Goal: Task Accomplishment & Management: Complete application form

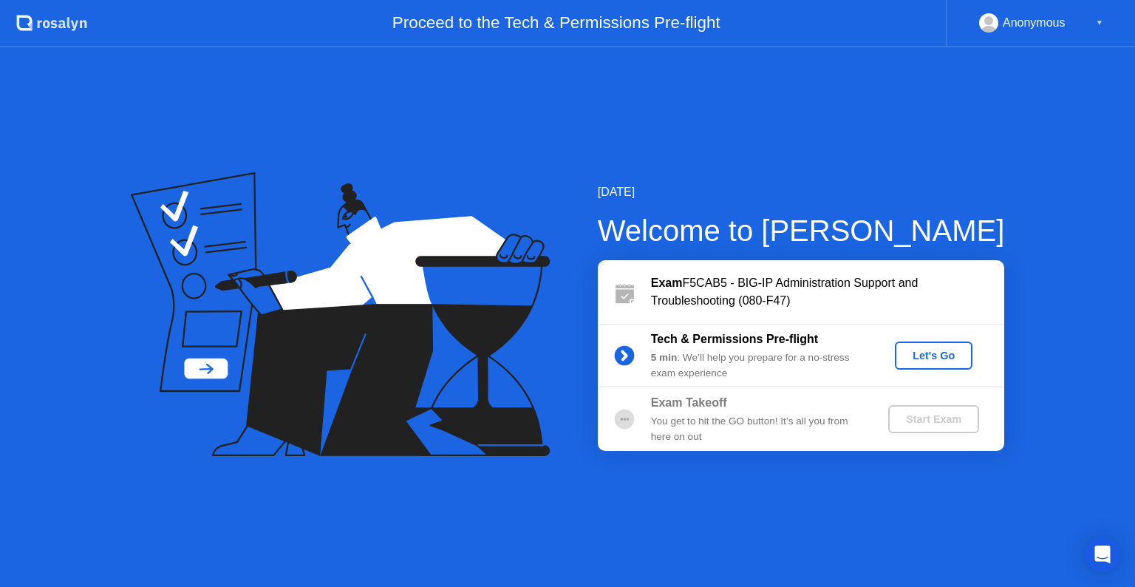
click at [928, 358] on div "Let's Go" at bounding box center [934, 355] width 66 height 12
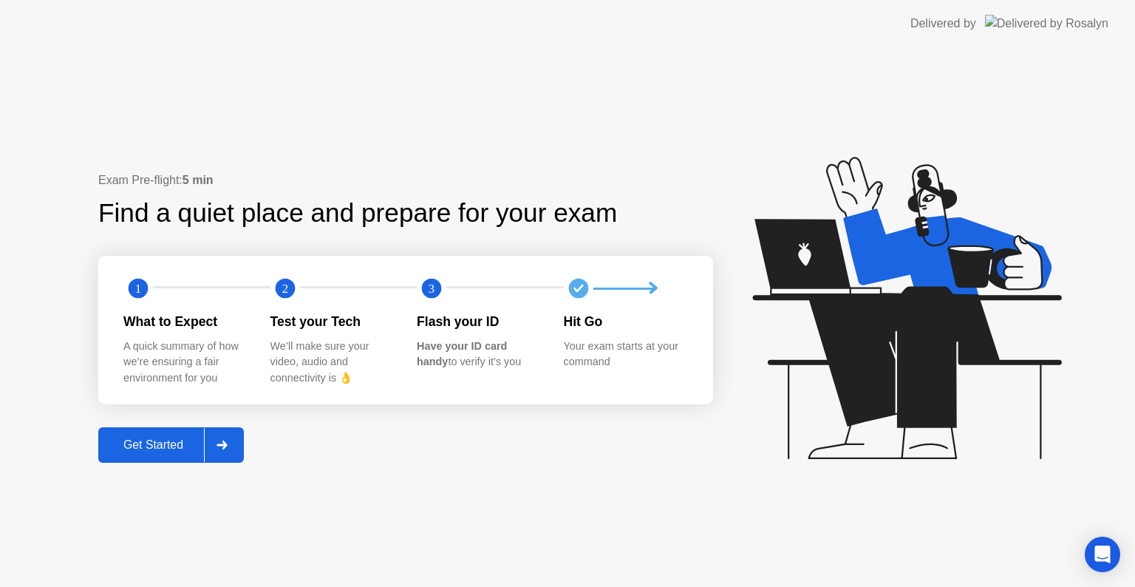
click at [179, 441] on div "Get Started" at bounding box center [153, 444] width 101 height 13
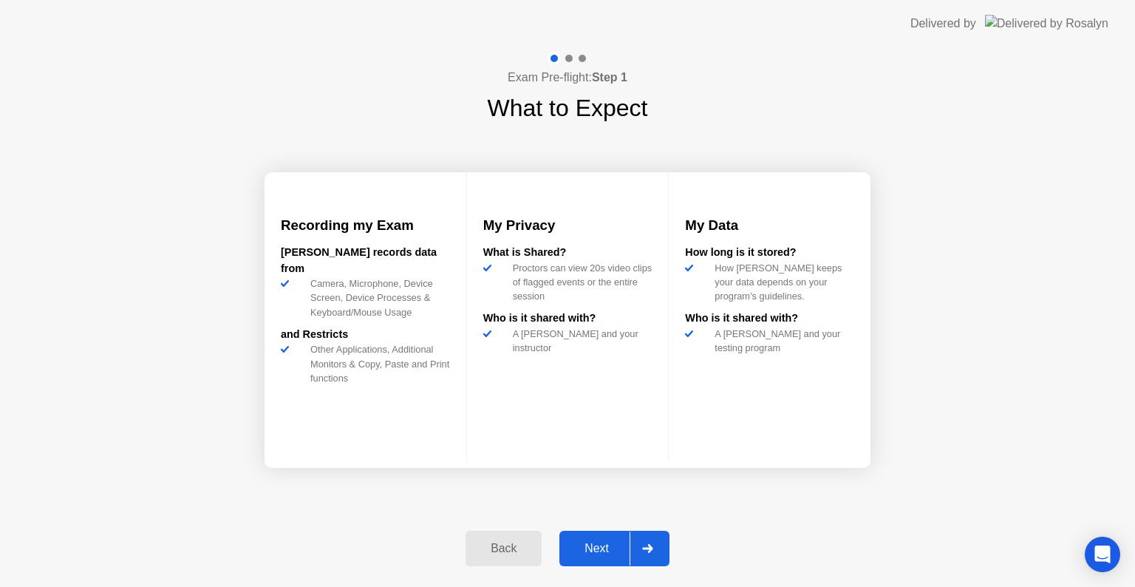
click at [606, 547] on div "Next" at bounding box center [597, 548] width 66 height 13
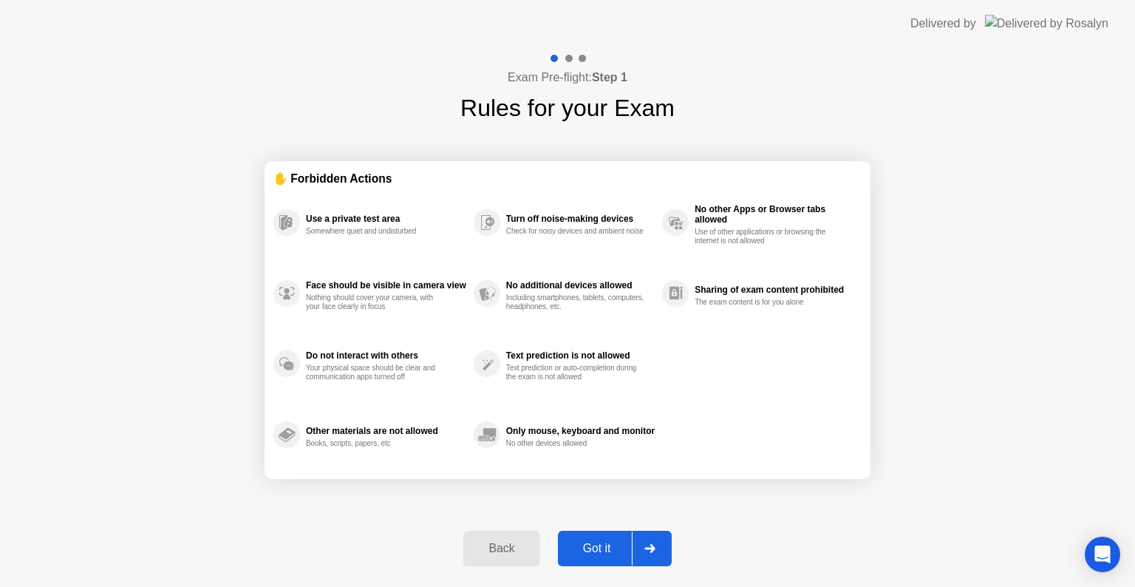
click at [606, 547] on div "Got it" at bounding box center [596, 548] width 69 height 13
select select "**********"
select select "*******"
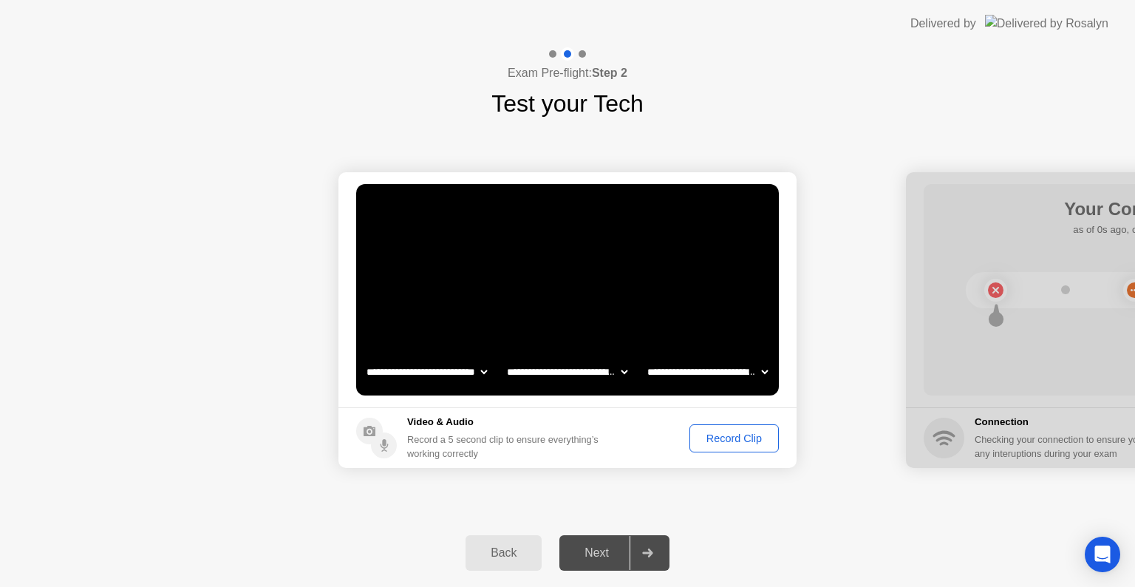
click at [748, 439] on div "Record Clip" at bounding box center [734, 438] width 79 height 12
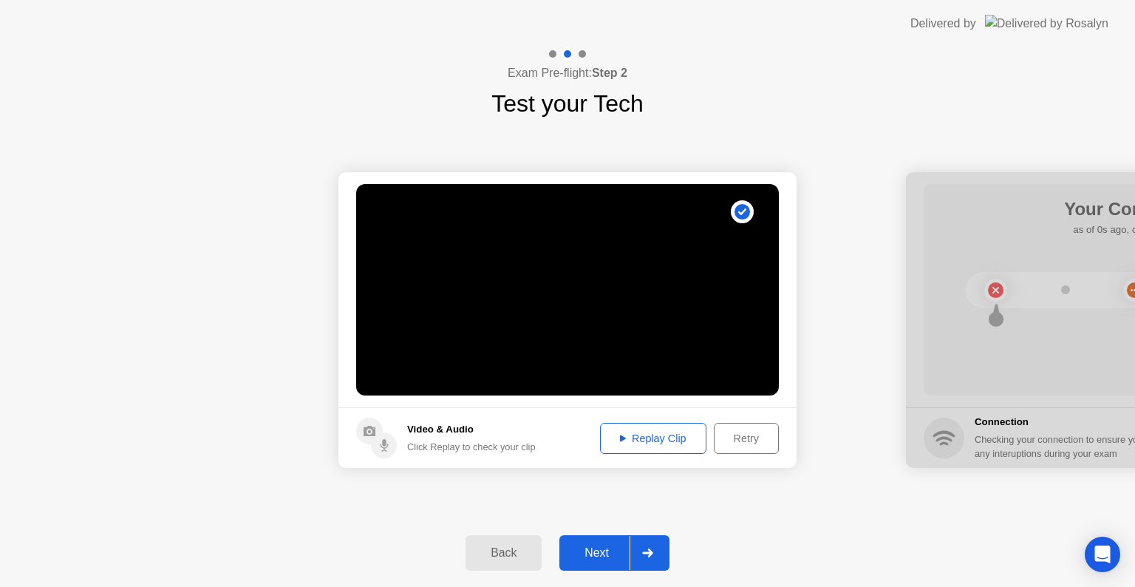
click at [675, 442] on div "Replay Clip" at bounding box center [653, 438] width 96 height 12
click at [739, 440] on div "Retry" at bounding box center [746, 438] width 55 height 12
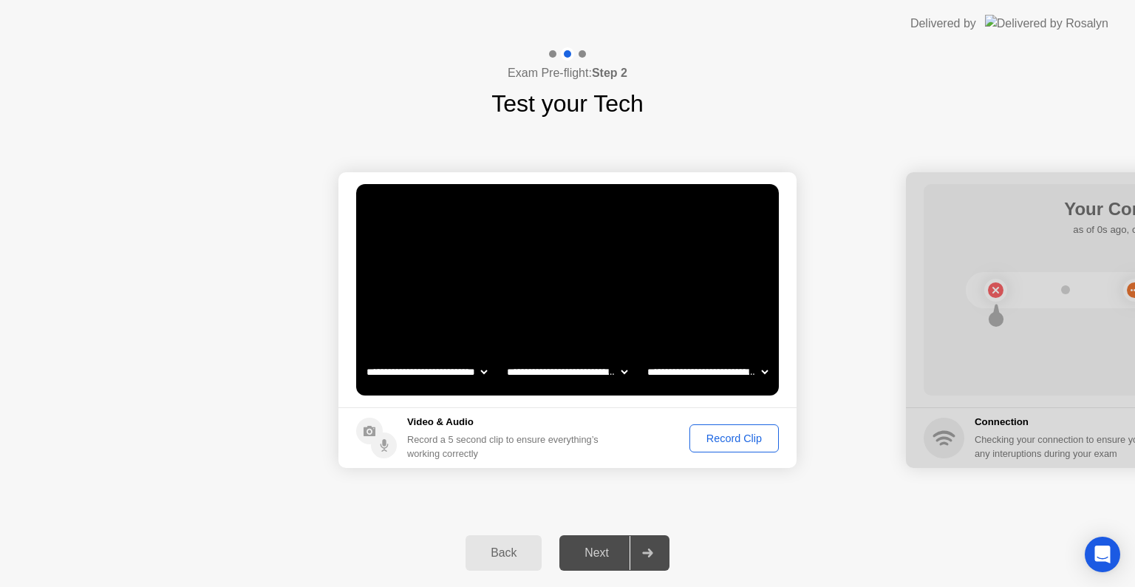
click at [739, 440] on div "Record Clip" at bounding box center [734, 438] width 79 height 12
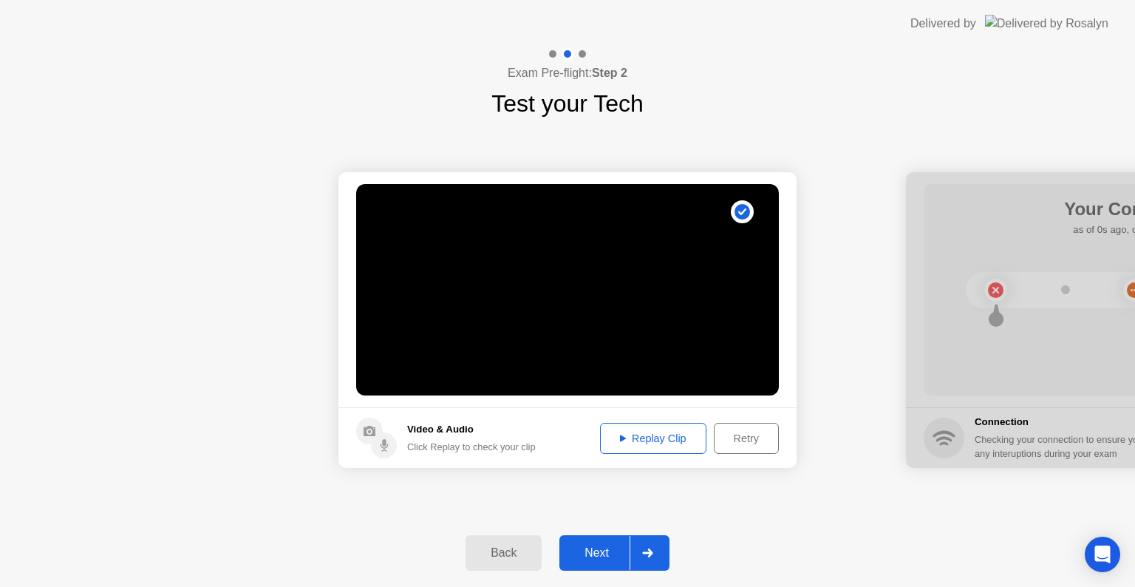
click at [604, 564] on button "Next" at bounding box center [614, 552] width 110 height 35
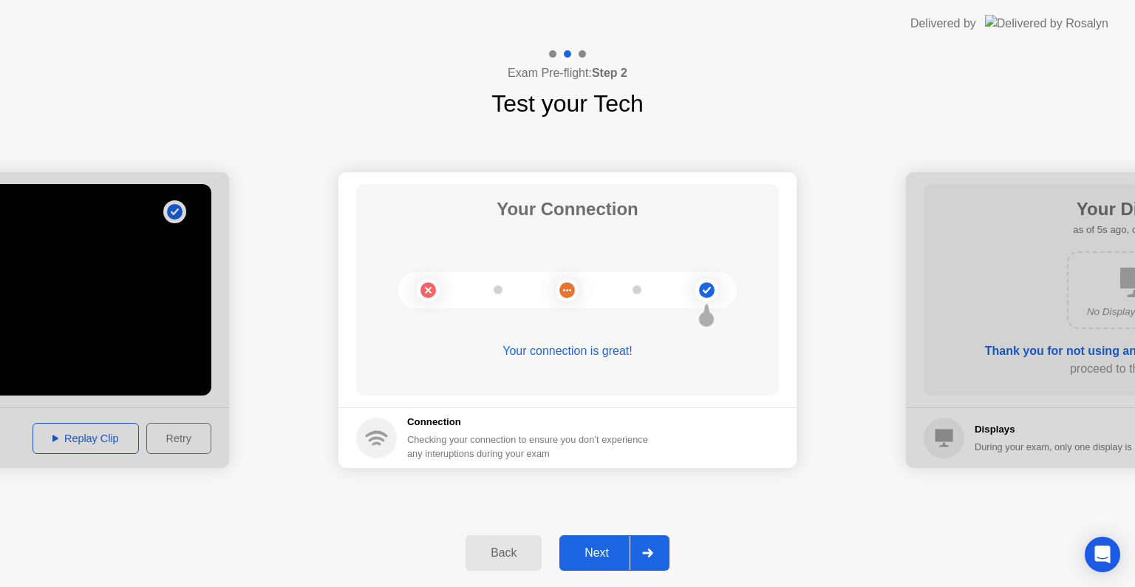
click at [607, 559] on div "Next" at bounding box center [597, 552] width 66 height 13
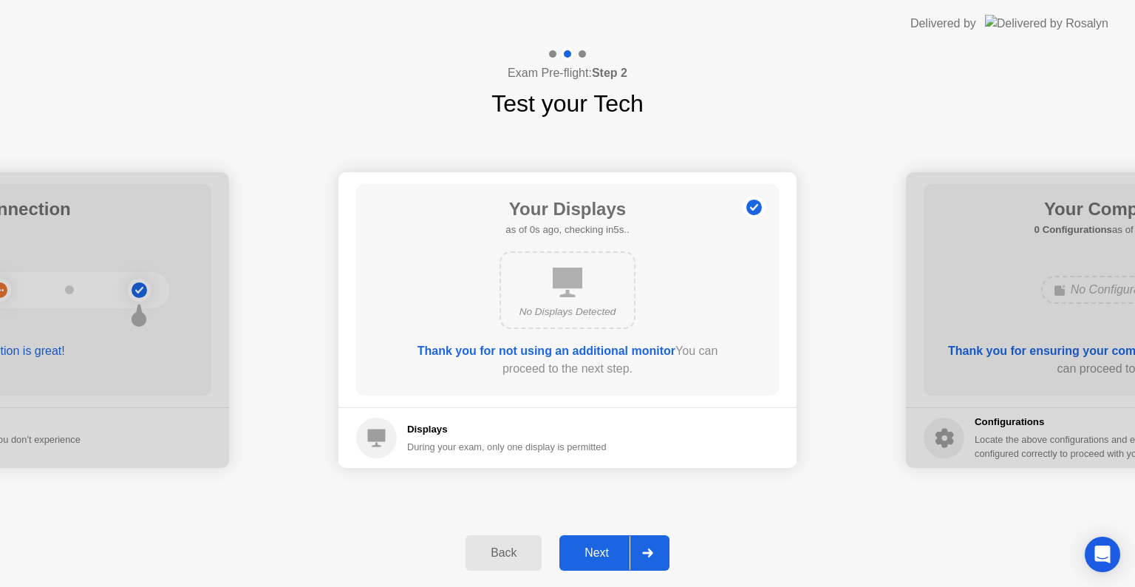
click at [618, 546] on div "Next" at bounding box center [597, 552] width 66 height 13
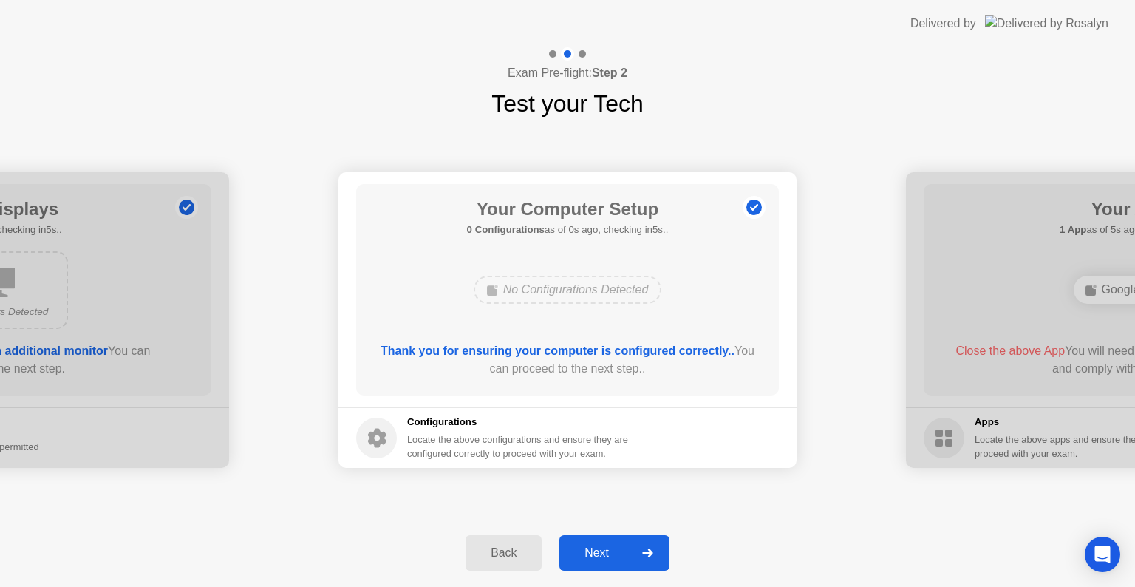
click at [620, 553] on div "Next" at bounding box center [597, 552] width 66 height 13
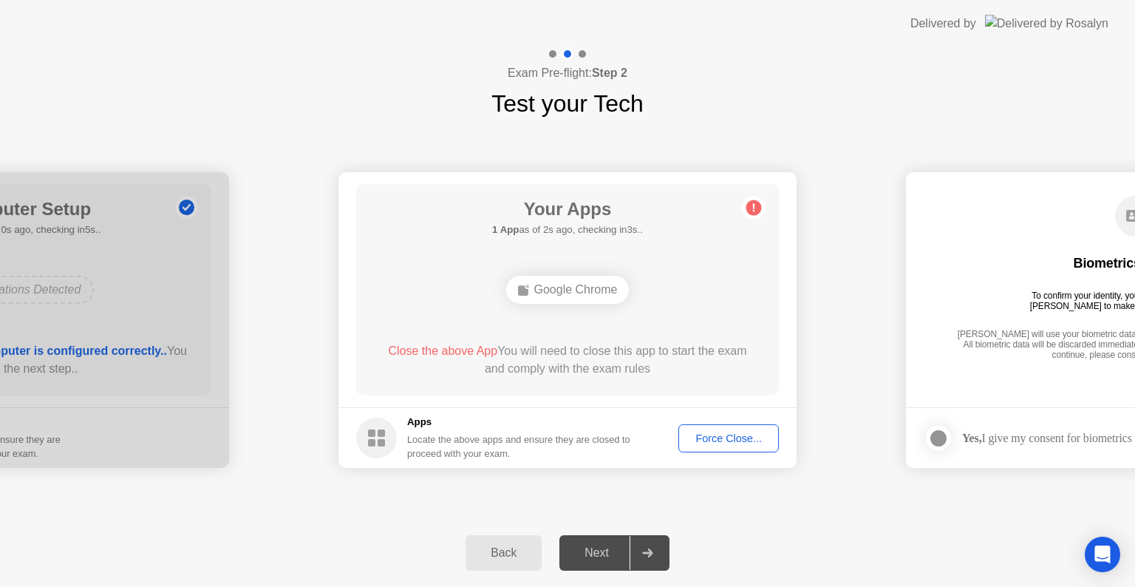
click at [718, 438] on div "Force Close..." at bounding box center [728, 438] width 90 height 12
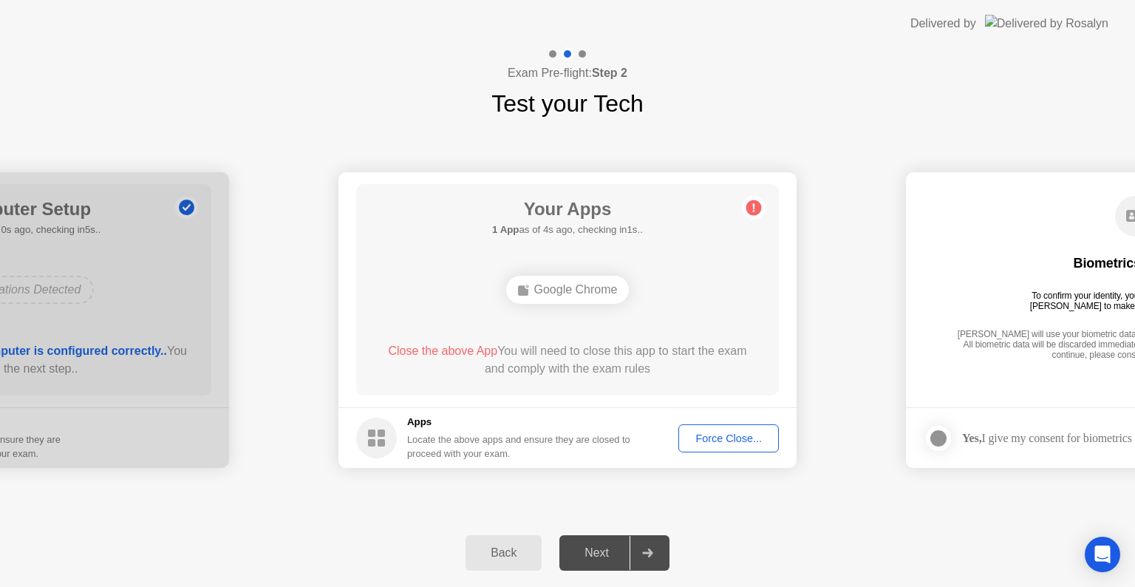
click at [615, 555] on div "Next" at bounding box center [597, 552] width 66 height 13
click at [705, 442] on div "Force Close..." at bounding box center [728, 438] width 90 height 12
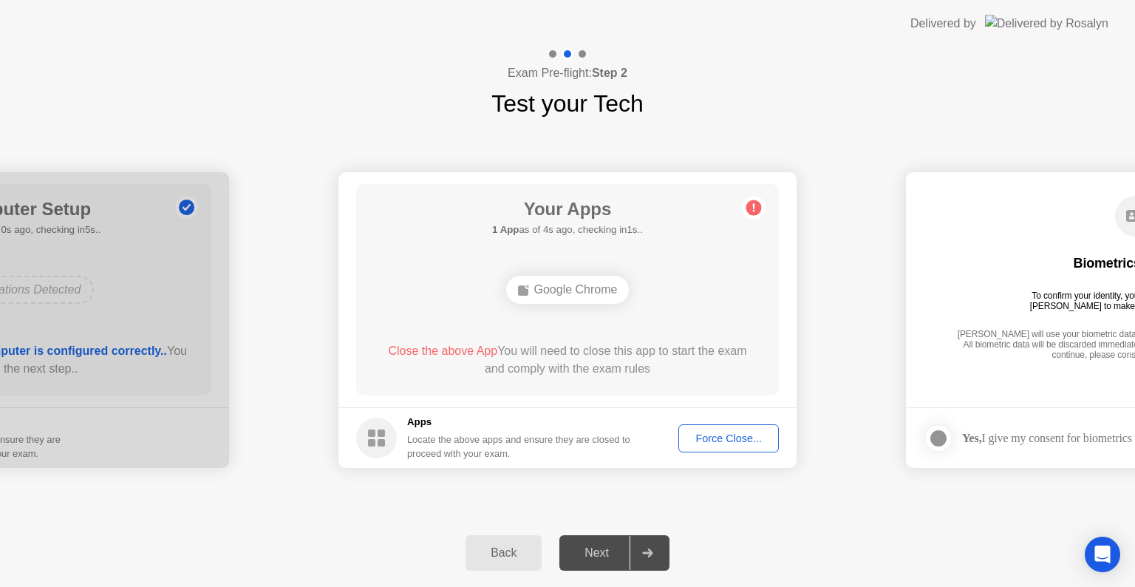
click at [446, 352] on span "Close the above App" at bounding box center [442, 350] width 109 height 13
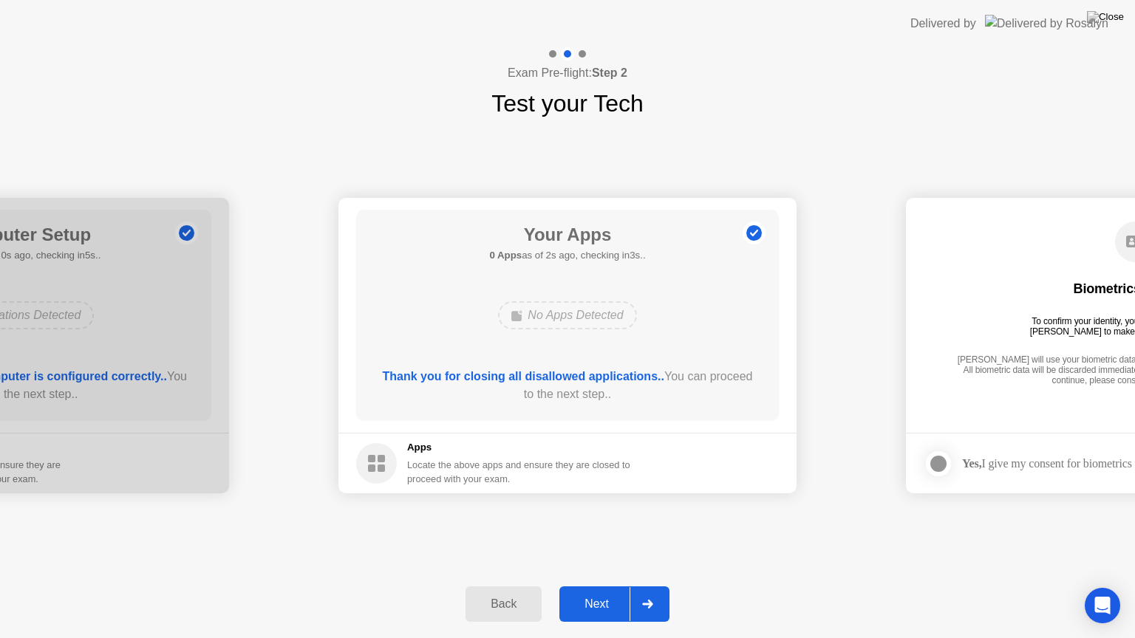
click at [603, 586] on div "Next" at bounding box center [597, 604] width 66 height 13
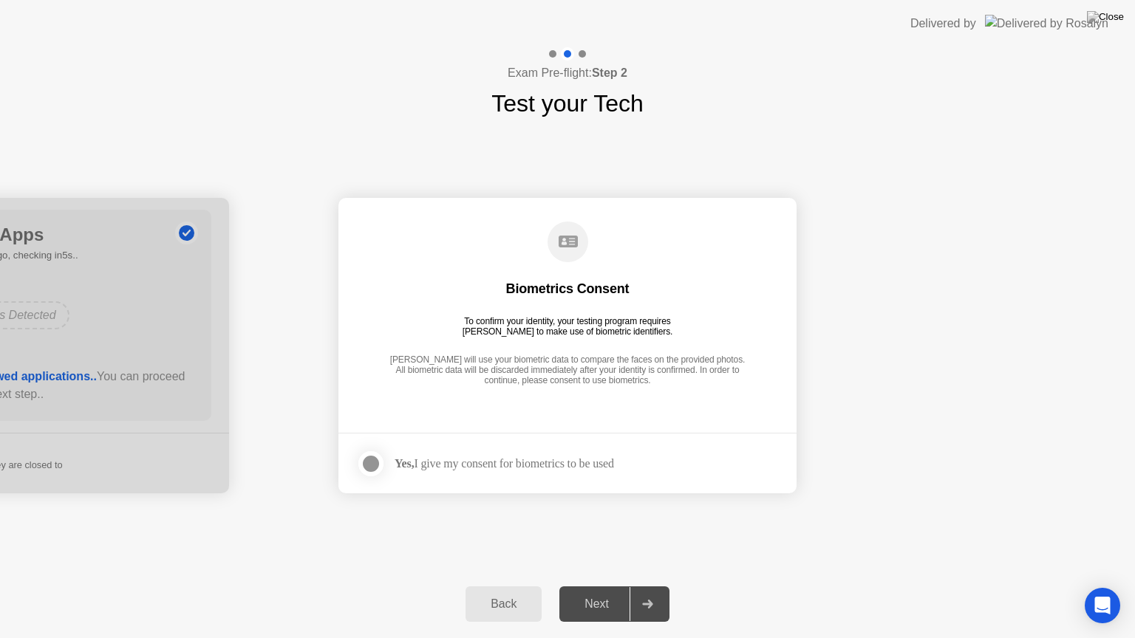
click at [375, 468] on div at bounding box center [371, 464] width 18 height 18
click at [618, 586] on div "Next" at bounding box center [597, 604] width 66 height 13
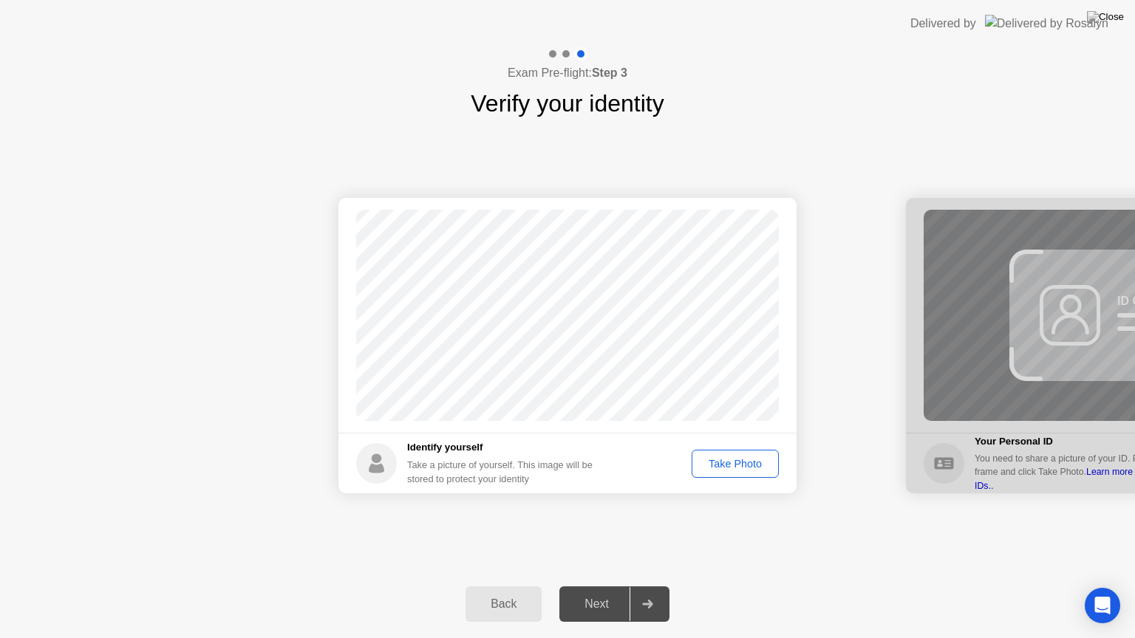
click at [755, 468] on div "Take Photo" at bounding box center [735, 464] width 77 height 12
click at [606, 586] on div "Next" at bounding box center [597, 604] width 66 height 13
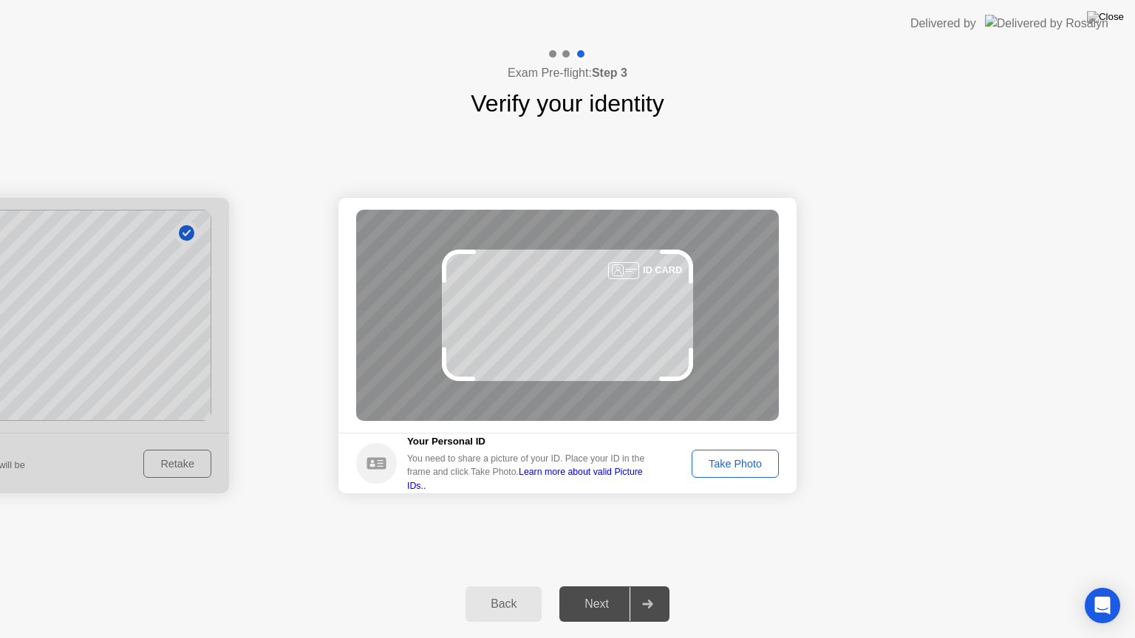
click at [607, 586] on div "Next" at bounding box center [597, 604] width 66 height 13
click at [740, 466] on div "Take Photo" at bounding box center [735, 464] width 77 height 12
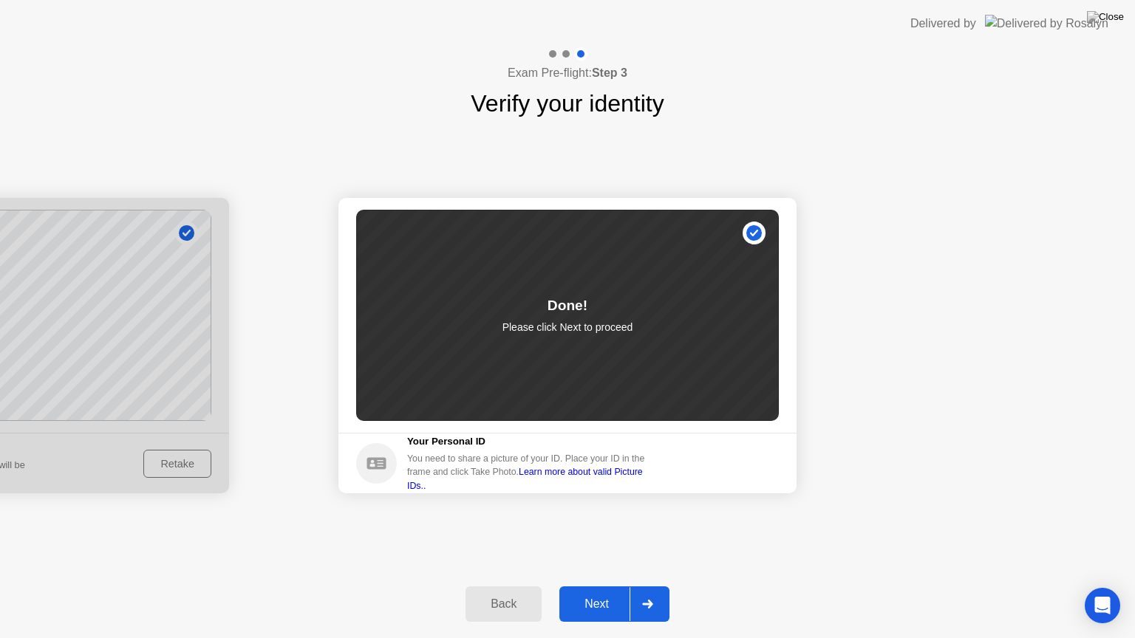
click at [597, 586] on button "Next" at bounding box center [614, 604] width 110 height 35
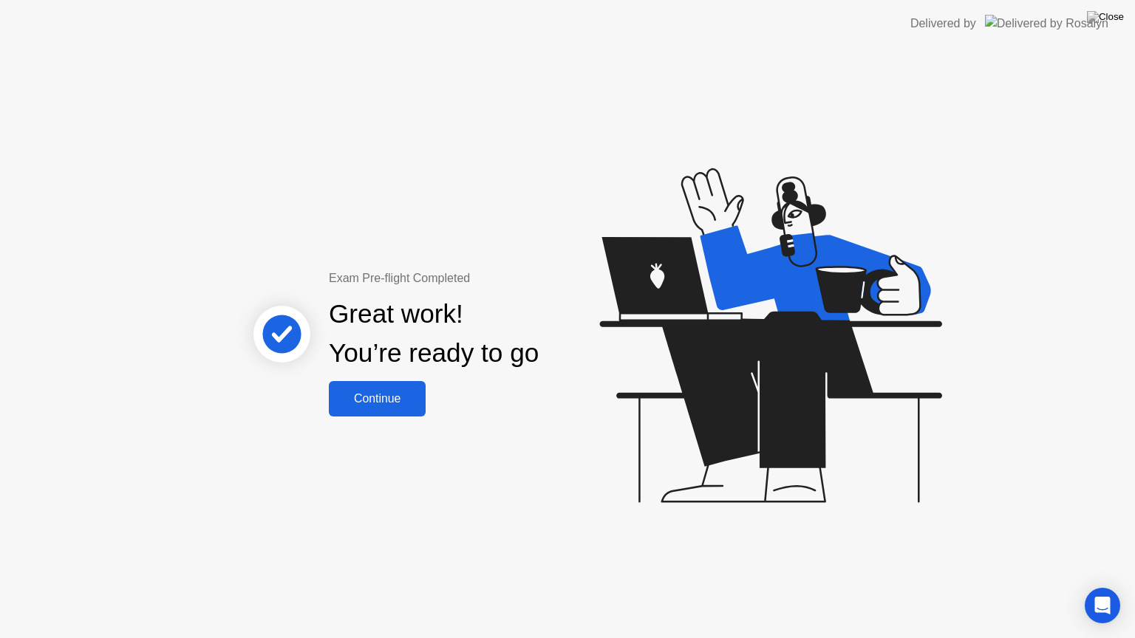
click at [384, 406] on div "Continue" at bounding box center [377, 398] width 88 height 13
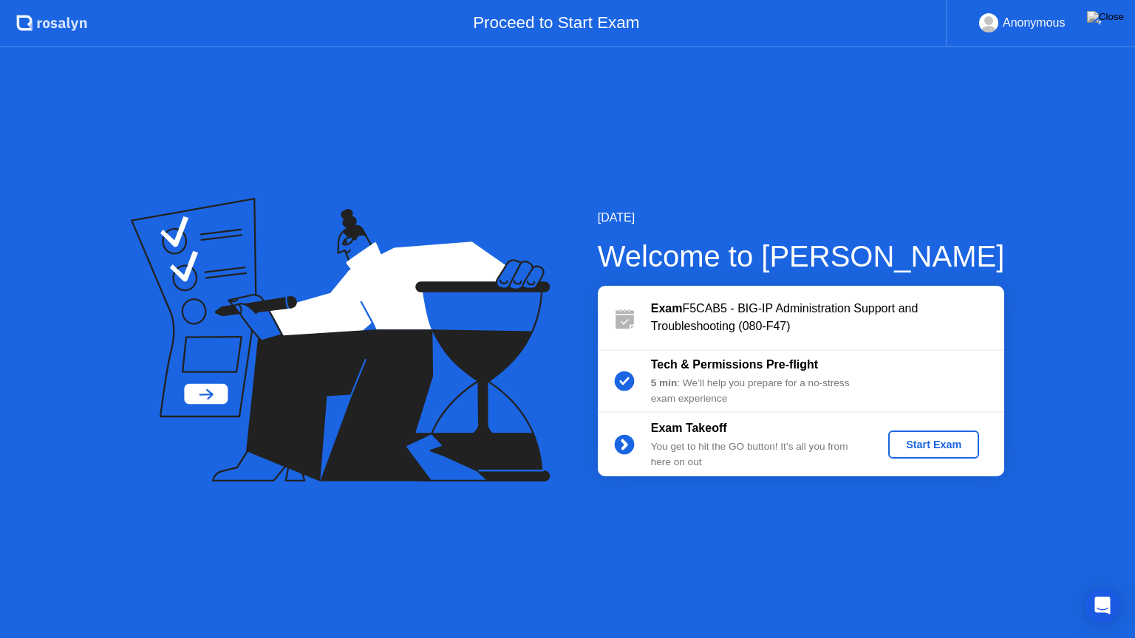
click at [919, 440] on div "Start Exam" at bounding box center [933, 445] width 79 height 12
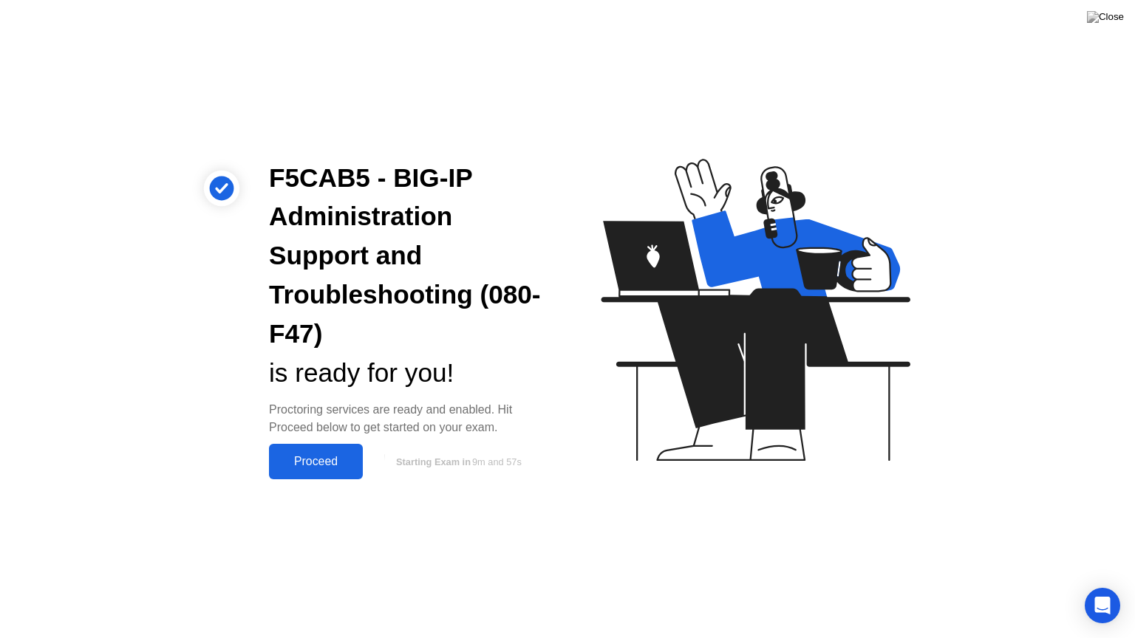
click at [342, 459] on div "Proceed" at bounding box center [315, 461] width 85 height 13
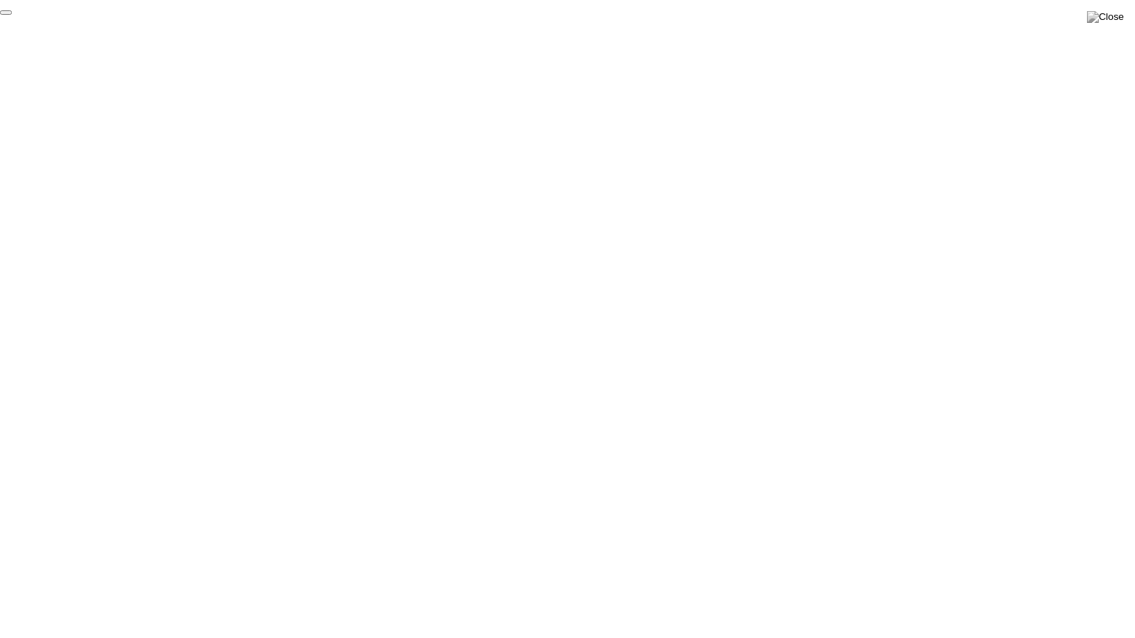
click div "End Proctoring Session"
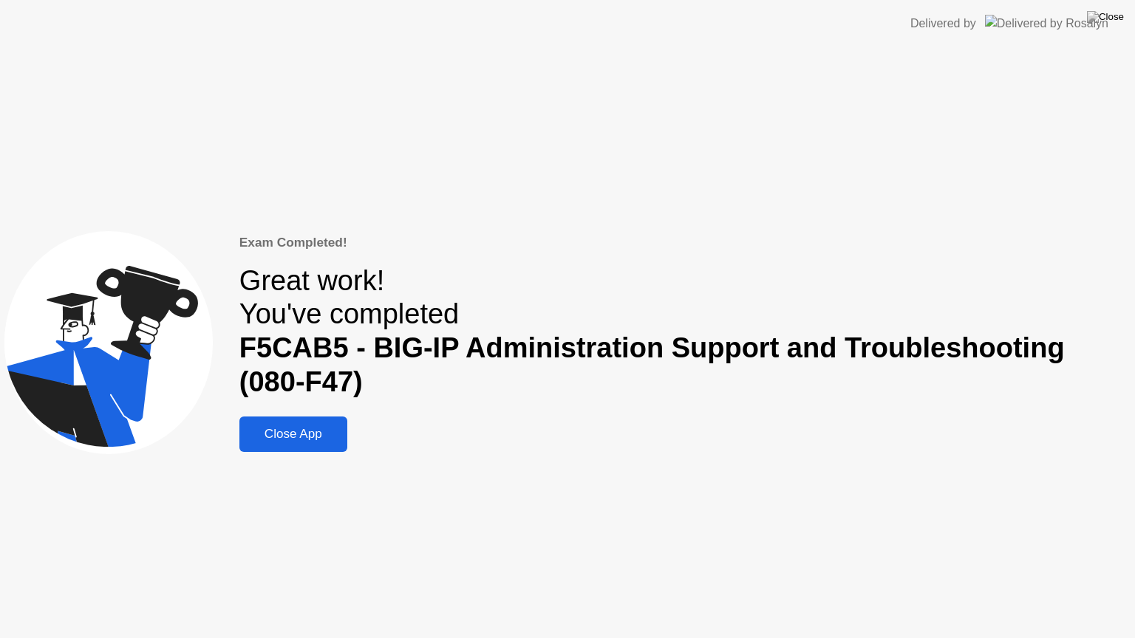
click at [301, 437] on div "Close App" at bounding box center [293, 434] width 99 height 15
